Goal: Book appointment/travel/reservation

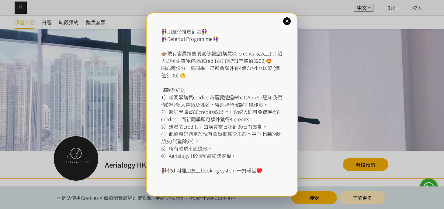
scroll to position [83, 0]
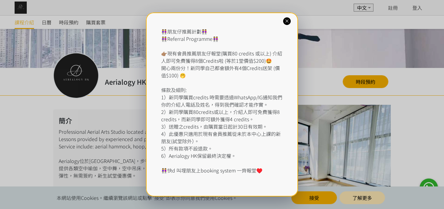
click at [286, 20] on icon at bounding box center [287, 21] width 6 height 6
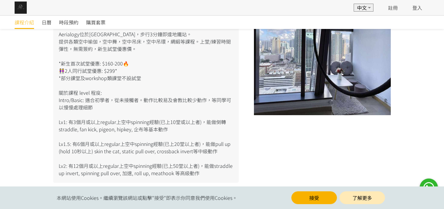
scroll to position [110, 0]
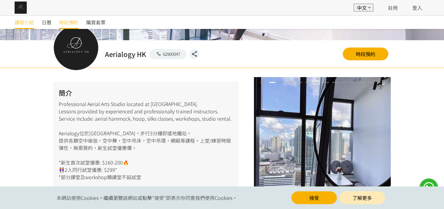
click at [76, 23] on span "時段預約" at bounding box center [68, 22] width 19 height 7
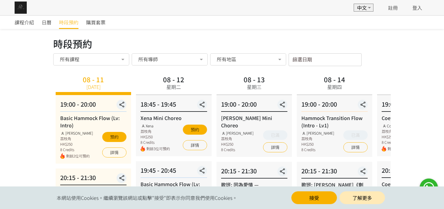
scroll to position [55, 0]
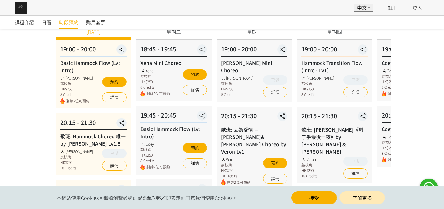
click at [161, 85] on div "8 Credits" at bounding box center [154, 86] width 29 height 5
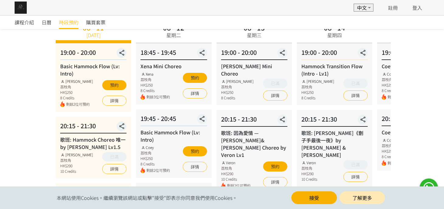
scroll to position [0, 0]
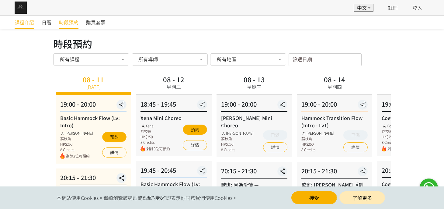
click at [30, 26] on span "課程介紹" at bounding box center [24, 22] width 19 height 7
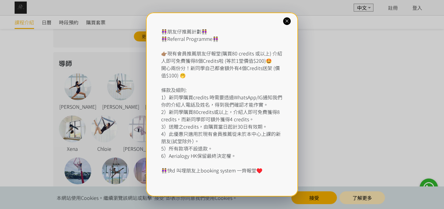
scroll to position [608, 0]
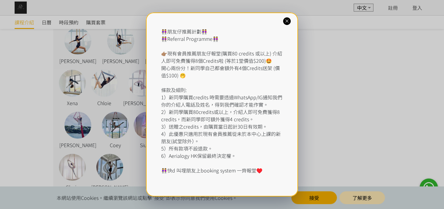
click at [283, 21] on div at bounding box center [287, 21] width 8 height 8
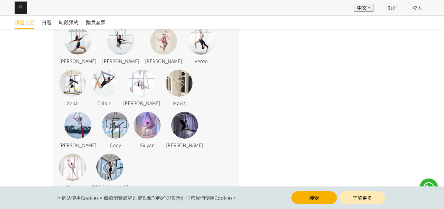
drag, startPoint x: 289, startPoint y: 197, endPoint x: 295, endPoint y: 198, distance: 5.4
click at [291, 197] on div "接受 了解更多" at bounding box center [338, 197] width 98 height 13
click at [299, 199] on button "接受" at bounding box center [314, 197] width 46 height 13
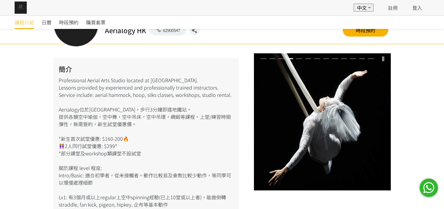
scroll to position [28, 0]
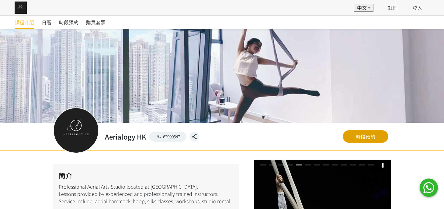
click at [371, 138] on link "時段預約" at bounding box center [366, 136] width 46 height 13
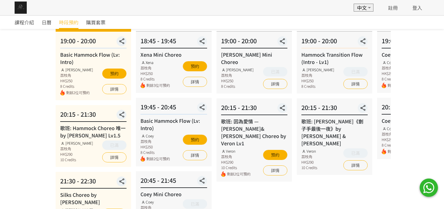
scroll to position [27, 0]
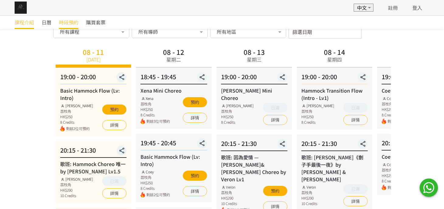
click at [29, 21] on span "課程介紹" at bounding box center [24, 22] width 19 height 7
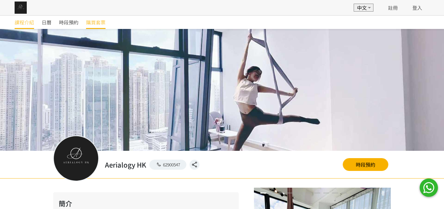
scroll to position [396, 0]
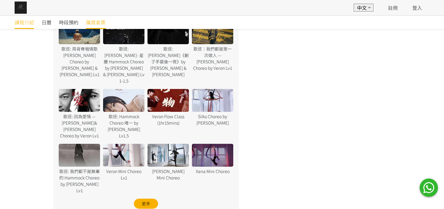
click at [97, 21] on span "購買套票" at bounding box center [95, 22] width 19 height 7
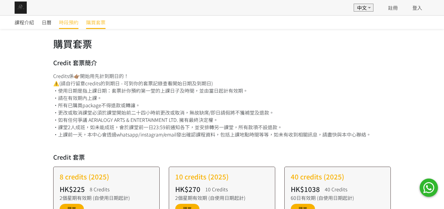
click at [72, 19] on span "時段預約" at bounding box center [68, 22] width 19 height 7
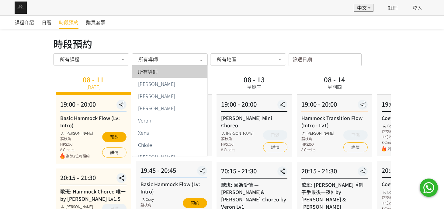
click at [155, 60] on span "所有導師" at bounding box center [147, 59] width 19 height 6
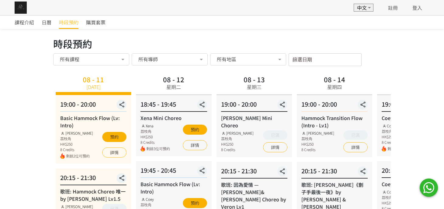
click at [190, 24] on div "課程介紹 日曆 時段預約 購買套票" at bounding box center [222, 22] width 415 height 13
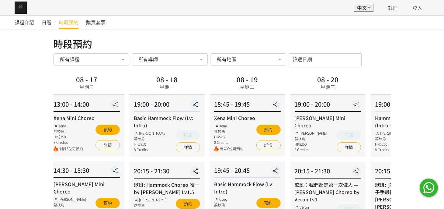
click at [152, 90] on div "08 - 18 星期一" at bounding box center [166, 84] width 75 height 22
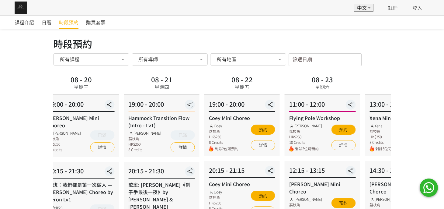
click at [67, 86] on div "08 - 20 星期三" at bounding box center [80, 84] width 75 height 22
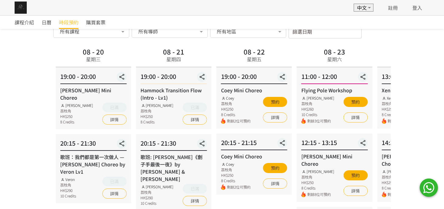
scroll to position [27, 0]
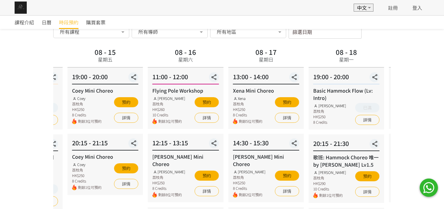
click at [350, 82] on div "19:00 - 20:00 Basic Hammock Flow (Lv: Intro) Rachel Ng 荔枝角 HK$250 8 Credits 已滿 …" at bounding box center [346, 98] width 75 height 62
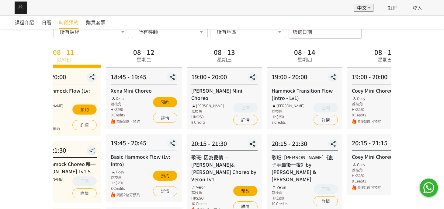
drag, startPoint x: 118, startPoint y: 72, endPoint x: 409, endPoint y: 58, distance: 291.8
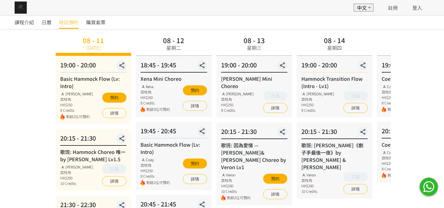
scroll to position [0, 0]
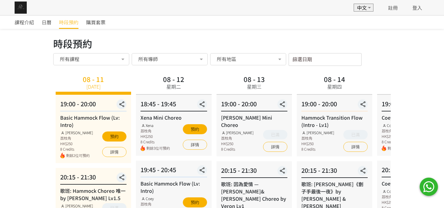
click at [25, 10] on img at bounding box center [21, 8] width 12 height 12
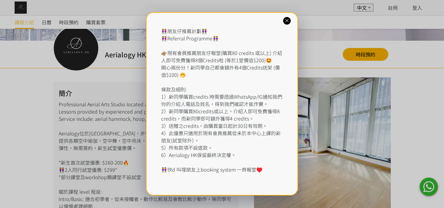
scroll to position [166, 0]
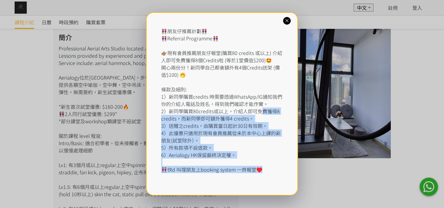
drag, startPoint x: 284, startPoint y: 22, endPoint x: 262, endPoint y: 114, distance: 94.6
click at [262, 114] on div "👭朋友仔推薦計劃👭 👭Referral Programme👭 👉🏽現有會員推薦朋友仔報堂(購買80 credits 或以上) 介紹人即可免費獲得8個Credi…" at bounding box center [222, 104] width 152 height 184
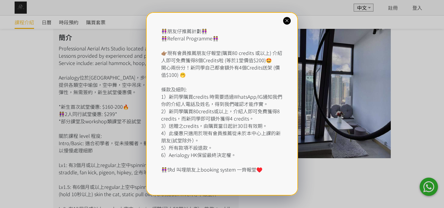
click at [252, 92] on div "👭朋友仔推薦計劃👭 👭Referral Programme👭 👉🏽現有會員推薦朋友仔報堂(購買80 credits 或以上) 介紹人即可免費獲得8個Credi…" at bounding box center [222, 100] width 122 height 146
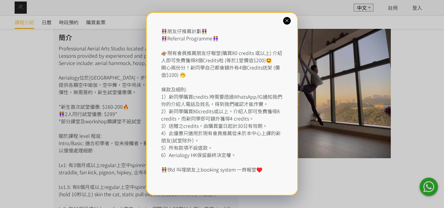
click at [288, 21] on icon at bounding box center [287, 21] width 6 height 6
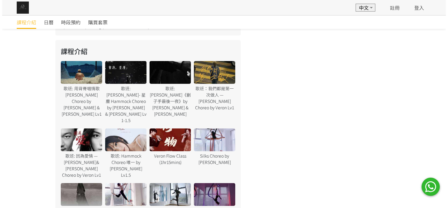
scroll to position [359, 0]
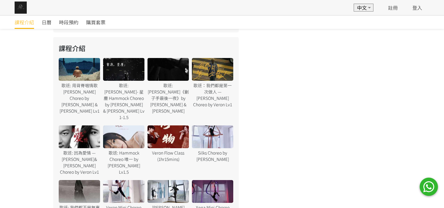
click at [77, 76] on div at bounding box center [79, 69] width 41 height 23
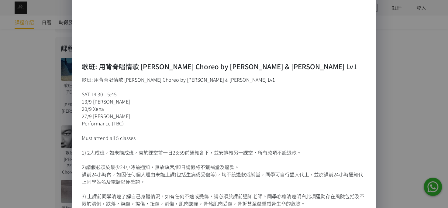
scroll to position [160, 0]
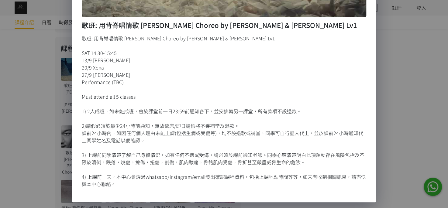
click at [184, 129] on div "歌班: 用背脊唱情歌 Gareth T Hammock Choreo by Jenny & Xena Lv1 SAT 14:30-15:45 13/9 Jen…" at bounding box center [224, 111] width 284 height 153
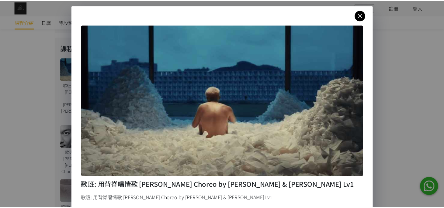
scroll to position [0, 0]
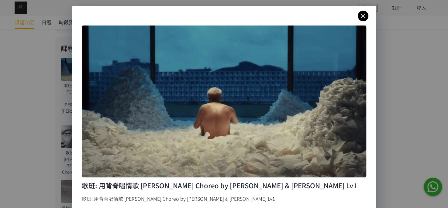
click at [362, 19] on icon at bounding box center [363, 16] width 11 height 8
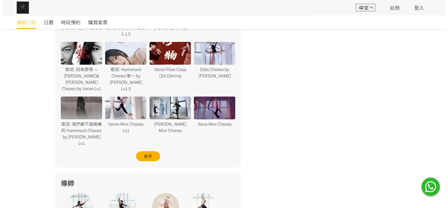
scroll to position [442, 0]
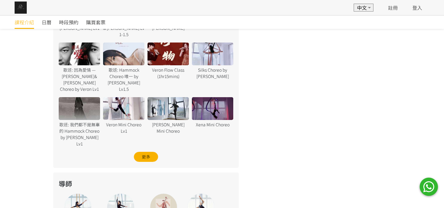
click at [223, 97] on div at bounding box center [212, 108] width 41 height 23
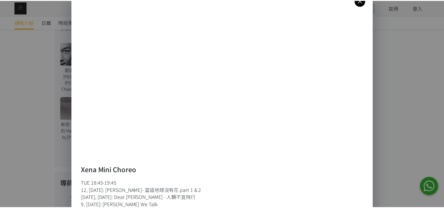
scroll to position [0, 0]
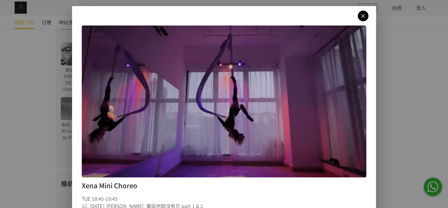
click at [355, 23] on div "Xena Mini Choreo TUE 18:45-19:45 12, 19 Aug: 陳奕迅 - 當這地球沒有花 part 1 & 2 26 Aug, 2…" at bounding box center [224, 184] width 304 height 357
click at [360, 20] on link at bounding box center [363, 16] width 11 height 11
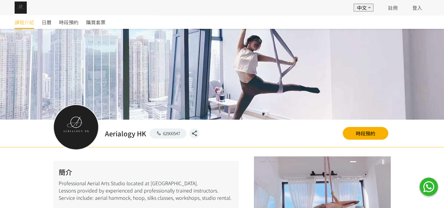
scroll to position [27, 0]
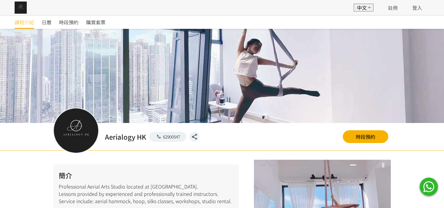
click at [23, 6] on img at bounding box center [21, 8] width 12 height 12
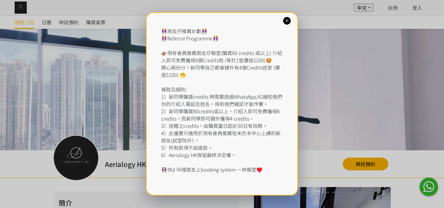
click at [286, 21] on icon at bounding box center [287, 21] width 6 height 6
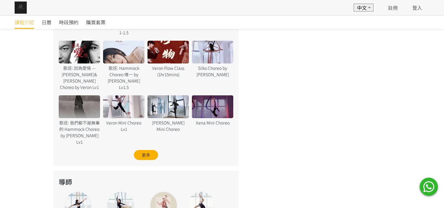
scroll to position [415, 0]
